Goal: Task Accomplishment & Management: Manage account settings

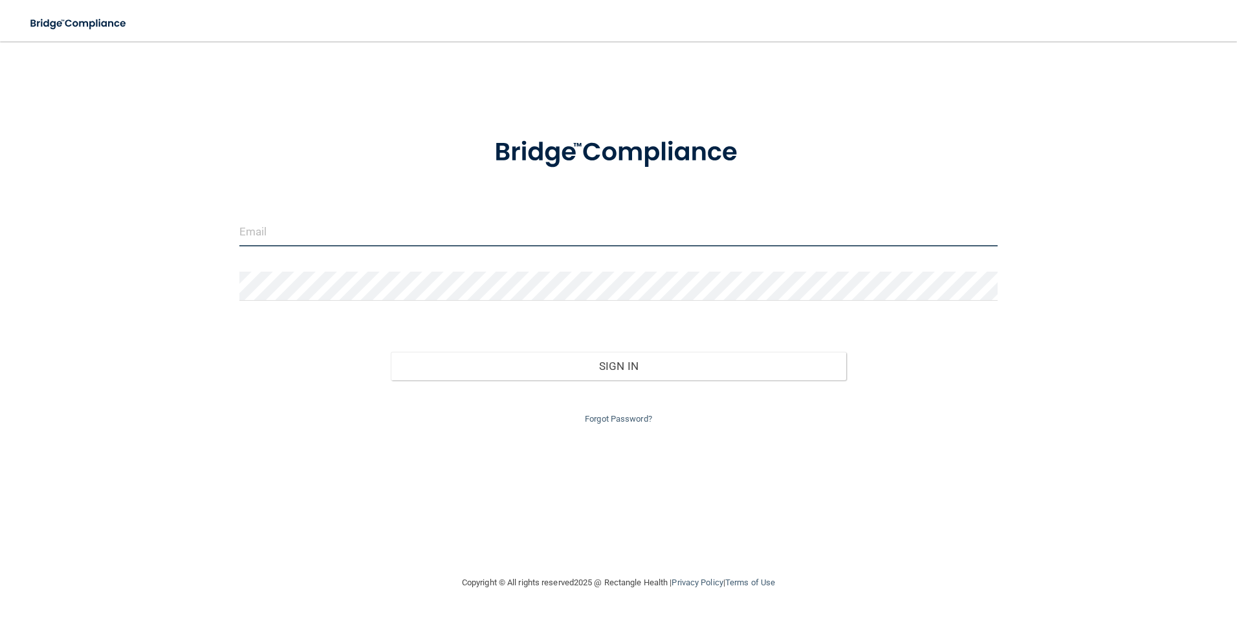
type input "[PERSON_NAME][EMAIL_ADDRESS][PERSON_NAME][DOMAIN_NAME]"
click at [426, 228] on input "[PERSON_NAME][EMAIL_ADDRESS][PERSON_NAME][DOMAIN_NAME]" at bounding box center [618, 231] width 759 height 29
drag, startPoint x: 438, startPoint y: 233, endPoint x: 5, endPoint y: 153, distance: 440.8
click at [5, 153] on main "[PERSON_NAME][EMAIL_ADDRESS][PERSON_NAME][DOMAIN_NAME] Invalid email/password. …" at bounding box center [618, 329] width 1237 height 576
type input "[EMAIL_ADDRESS][DOMAIN_NAME]"
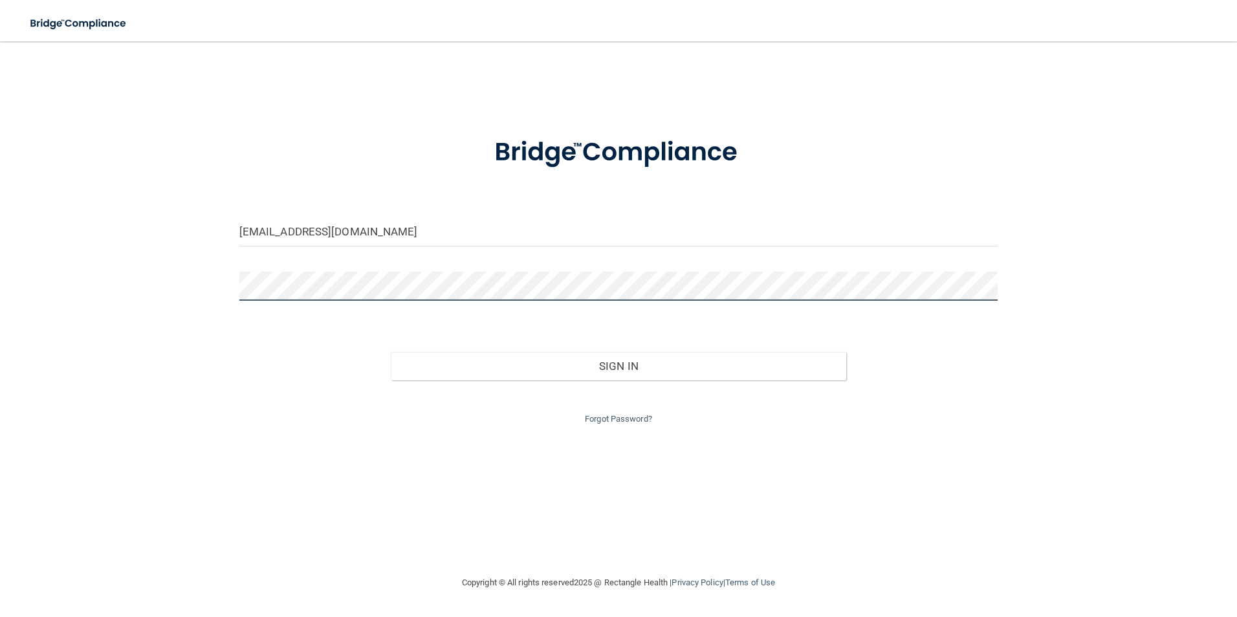
click at [18, 225] on main "[EMAIL_ADDRESS][DOMAIN_NAME] Invalid email/password. You don't have permission …" at bounding box center [618, 329] width 1237 height 576
click at [391, 352] on button "Sign In" at bounding box center [619, 366] width 456 height 28
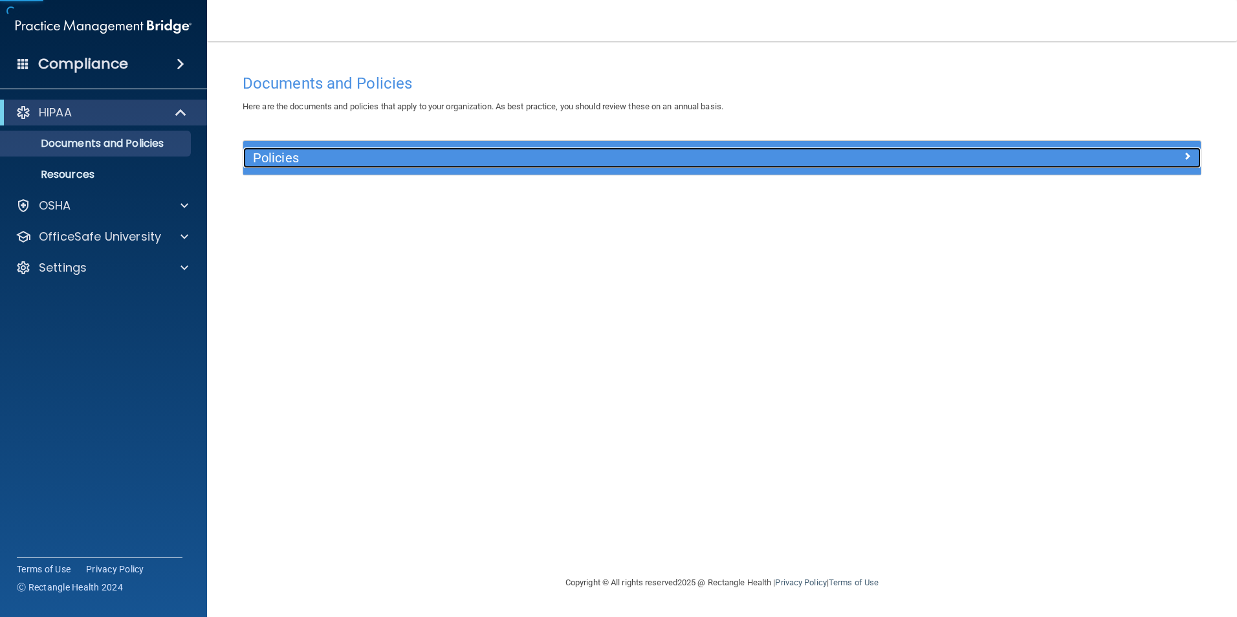
click at [408, 158] on h5 "Policies" at bounding box center [602, 158] width 699 height 14
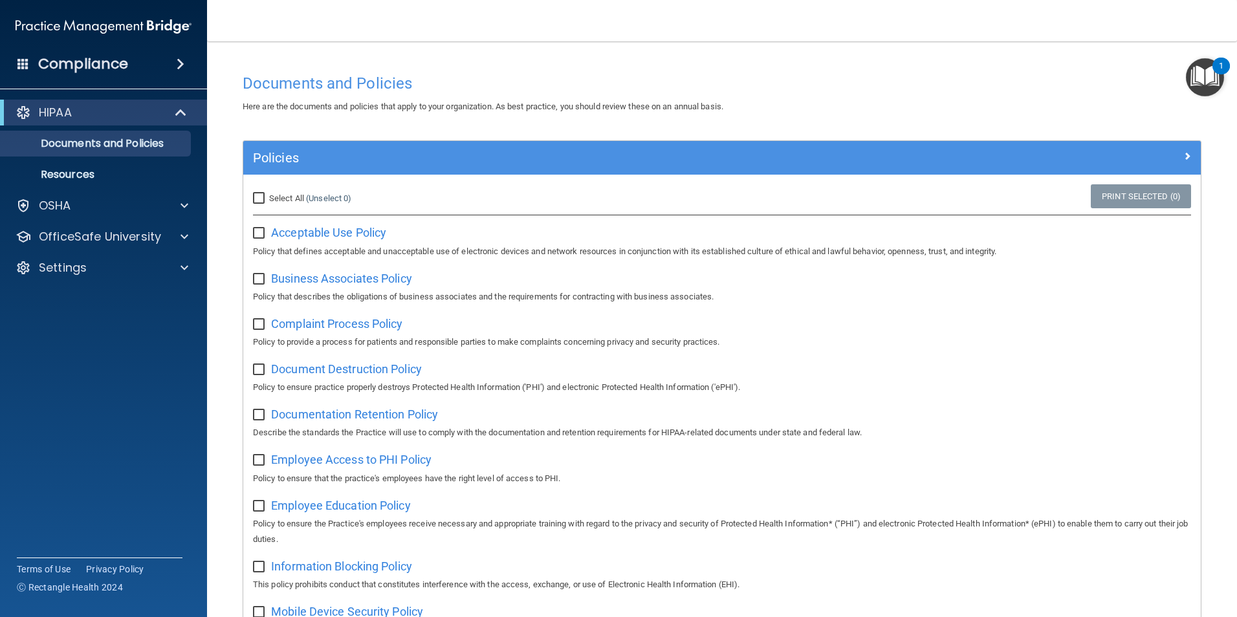
click at [259, 200] on div "Select All (Unselect 0) Unselect All" at bounding box center [402, 198] width 319 height 28
click at [259, 199] on input "Select All (Unselect 0) Unselect All" at bounding box center [260, 198] width 15 height 10
checkbox input "true"
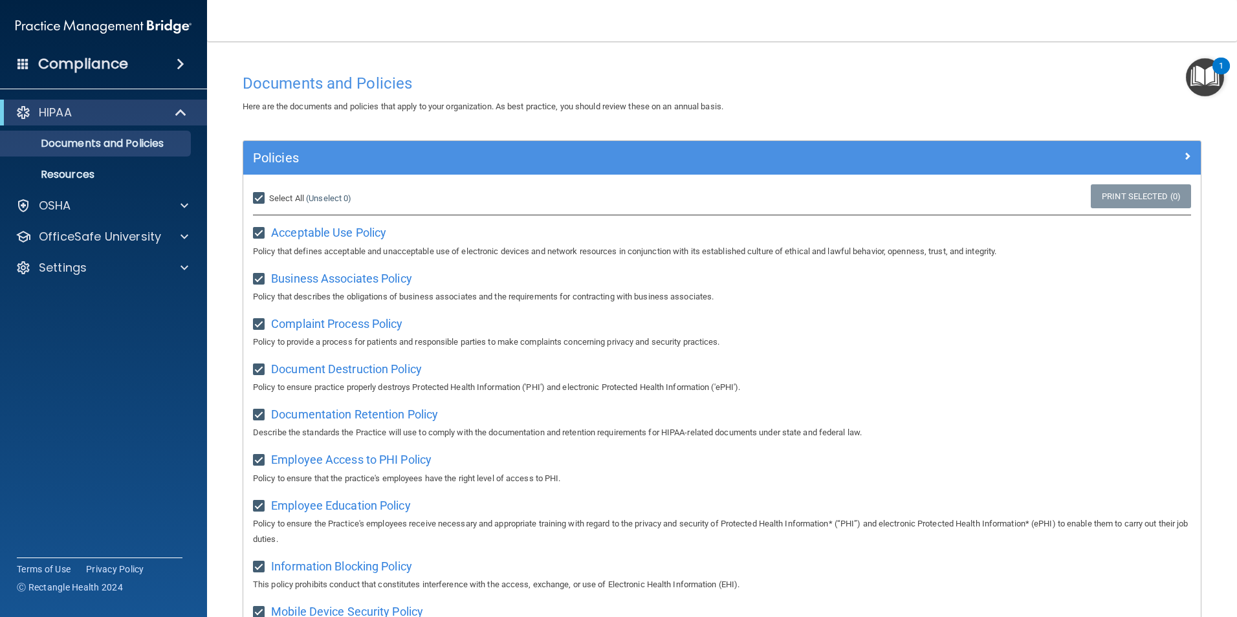
checkbox input "true"
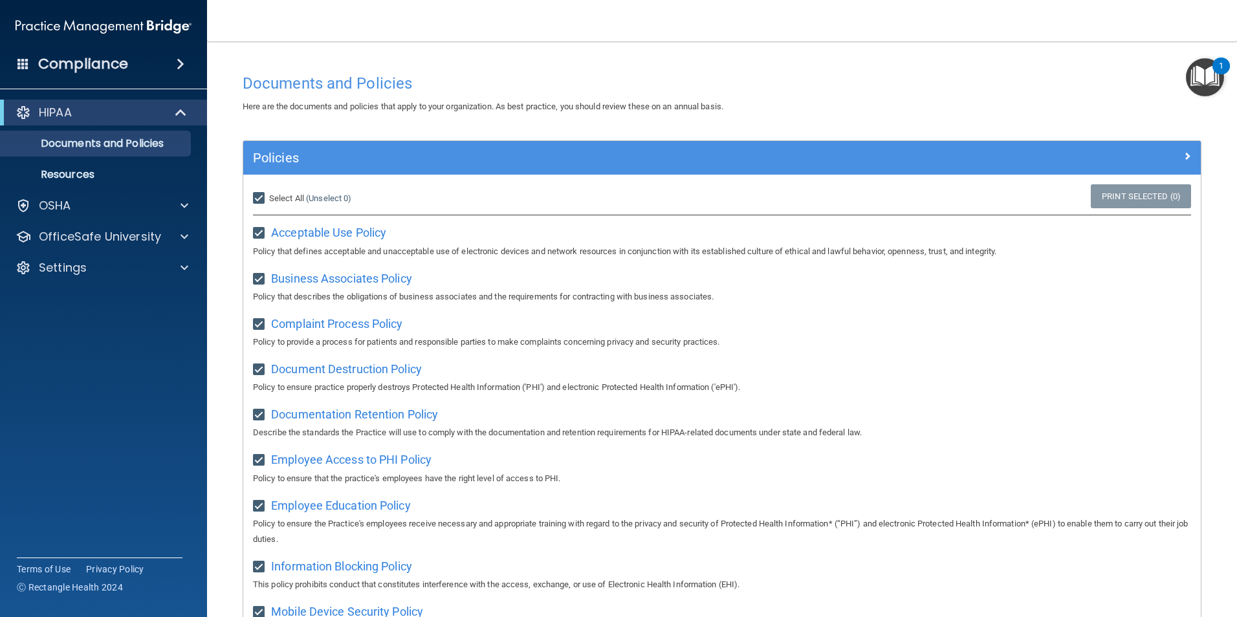
checkbox input "true"
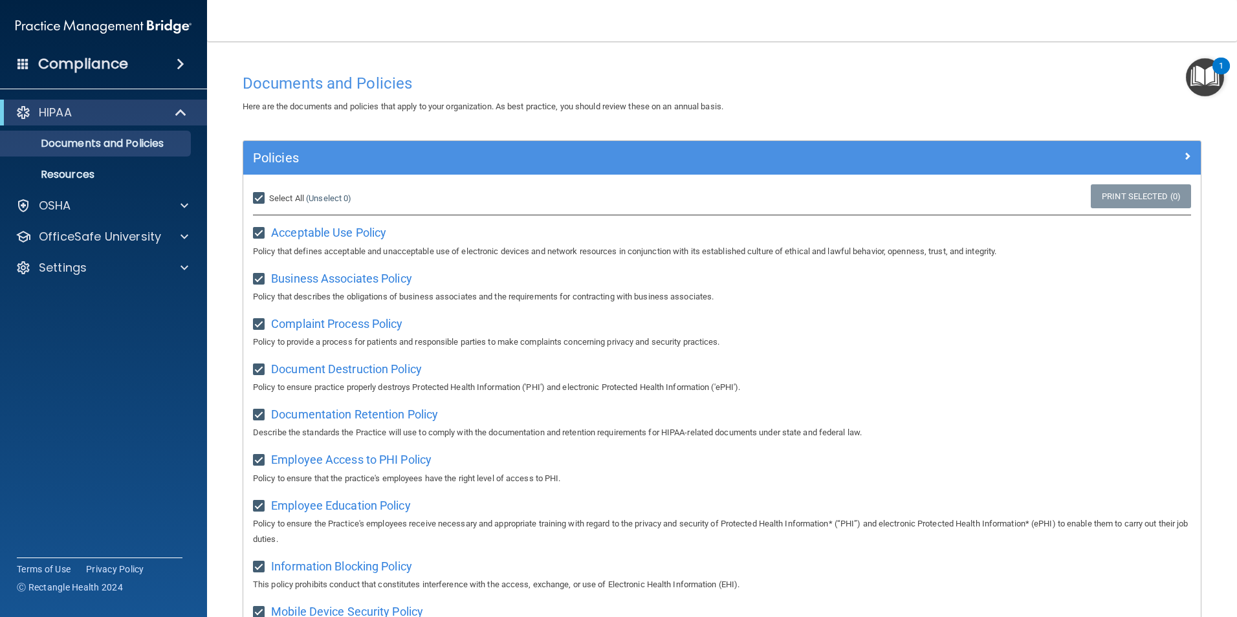
checkbox input "true"
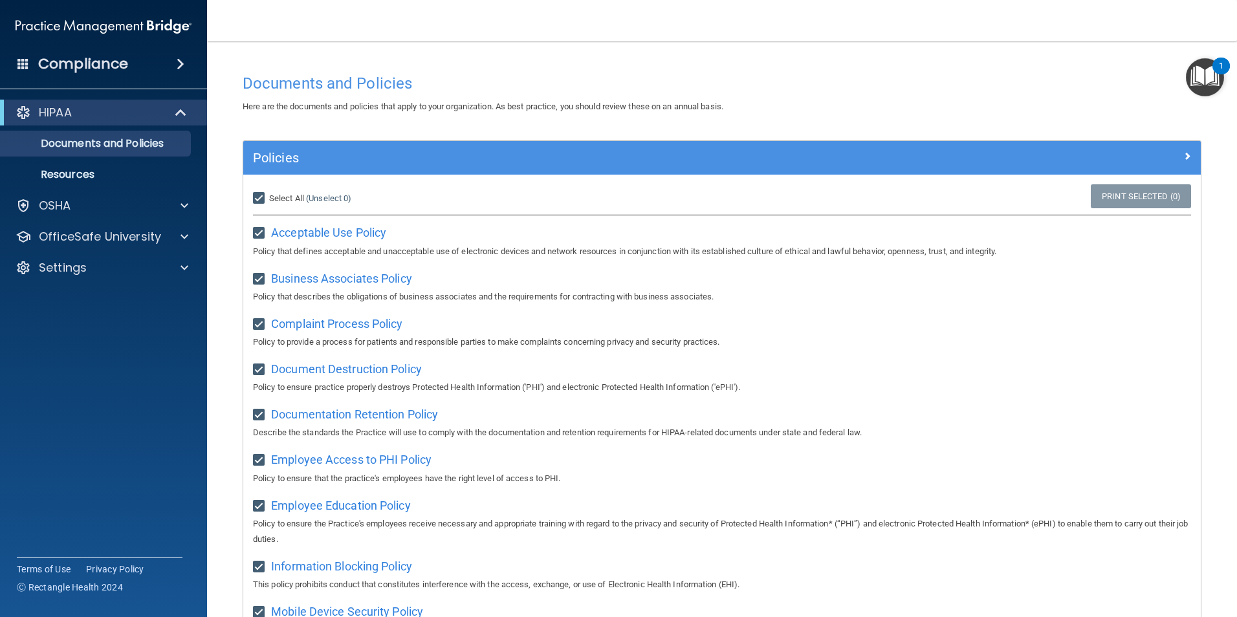
checkbox input "true"
